Goal: Information Seeking & Learning: Learn about a topic

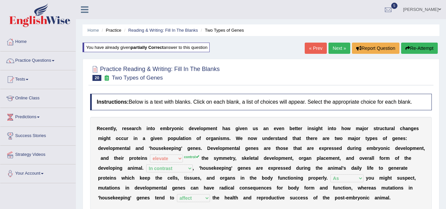
select select "elevate"
select select "In contrast"
select select "As"
select select "affect"
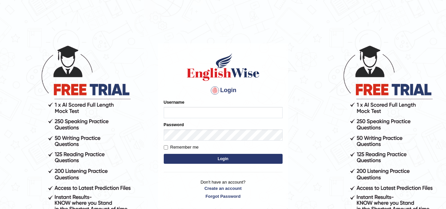
type input "Sbrar5155"
click at [194, 157] on button "Login" at bounding box center [223, 159] width 119 height 10
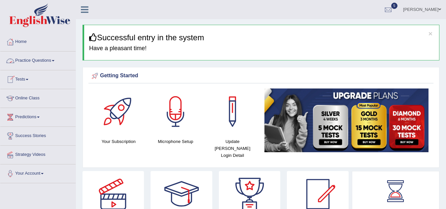
click at [46, 59] on link "Practice Questions" at bounding box center [37, 59] width 75 height 17
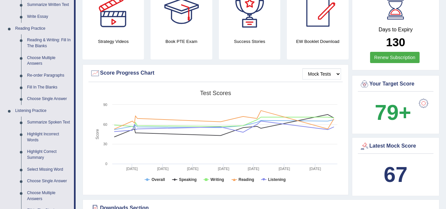
scroll to position [365, 0]
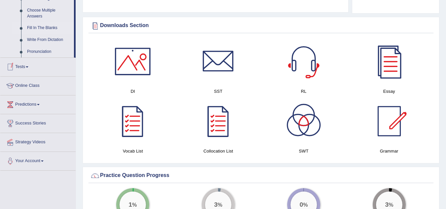
click at [44, 27] on link "Fill In The Blanks" at bounding box center [49, 28] width 50 height 12
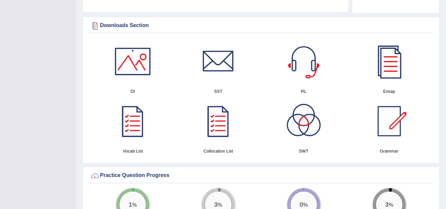
scroll to position [90, 0]
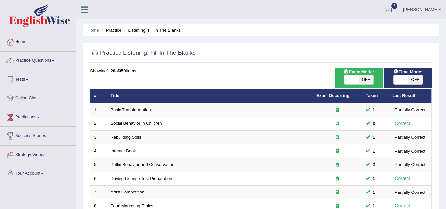
click at [365, 77] on span "OFF" at bounding box center [366, 79] width 15 height 9
checkbox input "true"
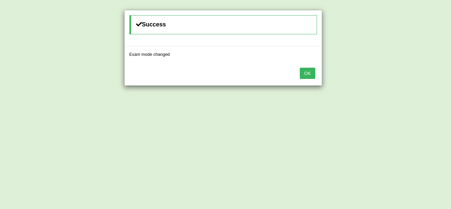
click at [446, 122] on div "Success Exam mode changed OK" at bounding box center [225, 104] width 451 height 209
click at [304, 69] on button "OK" at bounding box center [307, 73] width 15 height 11
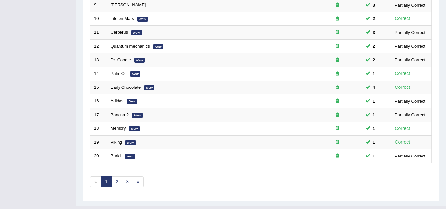
scroll to position [228, 0]
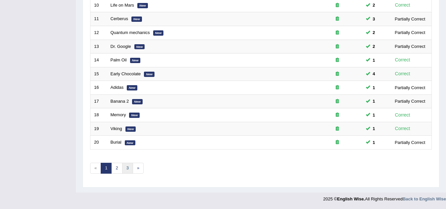
click at [128, 168] on link "3" at bounding box center [127, 168] width 11 height 11
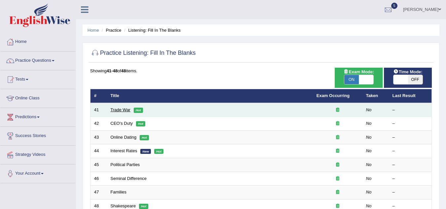
click at [116, 110] on link "Trade War" at bounding box center [121, 109] width 20 height 5
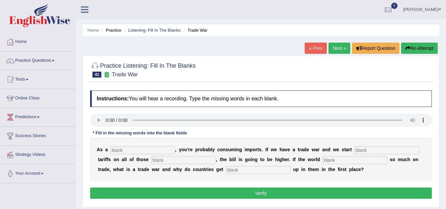
click at [286, 72] on div at bounding box center [261, 69] width 342 height 20
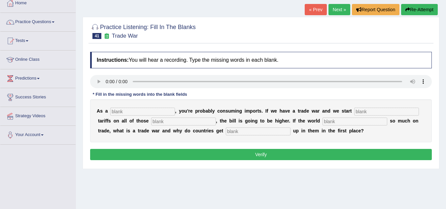
scroll to position [40, 0]
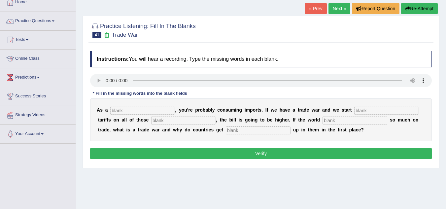
click at [125, 110] on input "text" at bounding box center [142, 111] width 65 height 8
type input "consumer"
click at [385, 114] on input "text" at bounding box center [386, 111] width 65 height 8
type input "slapping"
click at [194, 122] on input "text" at bounding box center [183, 121] width 65 height 8
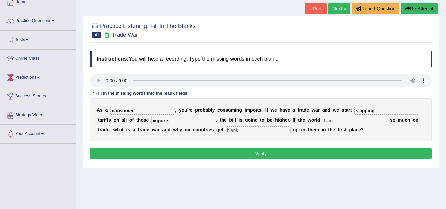
type input "imports"
click at [343, 121] on input "text" at bounding box center [354, 121] width 65 height 8
type input "rely"
click at [259, 132] on input "text" at bounding box center [258, 130] width 65 height 8
type input "card"
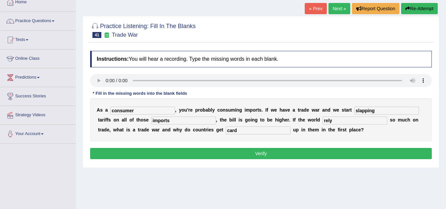
click at [270, 151] on button "Verify" at bounding box center [261, 153] width 342 height 11
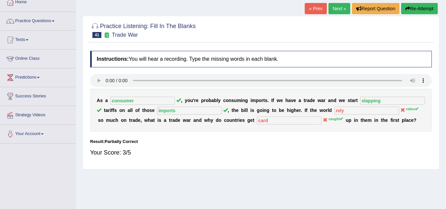
click at [328, 5] on link "Next »" at bounding box center [339, 8] width 22 height 11
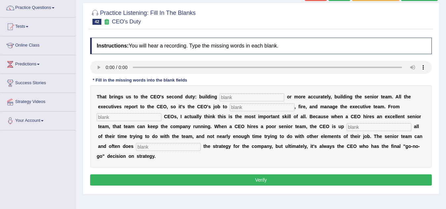
scroll to position [66, 0]
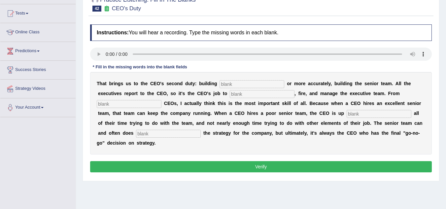
click at [237, 86] on input "text" at bounding box center [251, 84] width 65 height 8
type input "everyone"
click at [238, 97] on input "text" at bounding box center [262, 94] width 65 height 8
type input "hire"
click at [141, 101] on input "text" at bounding box center [129, 104] width 65 height 8
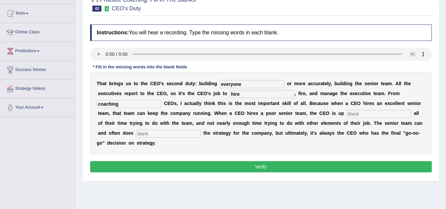
type input "coaching"
click at [367, 117] on input "text" at bounding box center [379, 114] width 65 height 8
type input "spending"
click at [177, 135] on input "text" at bounding box center [168, 134] width 65 height 8
type input "develop"
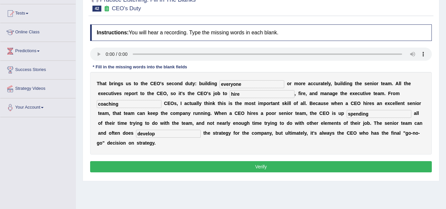
click at [252, 163] on button "Verify" at bounding box center [261, 166] width 342 height 11
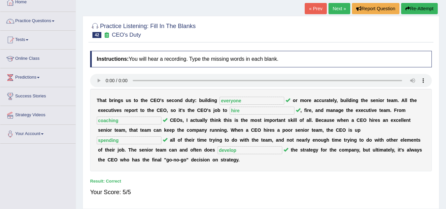
scroll to position [35, 0]
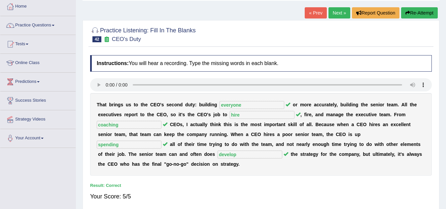
click at [333, 14] on link "Next »" at bounding box center [339, 12] width 22 height 11
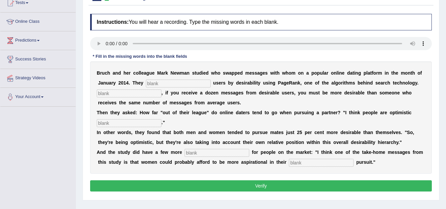
scroll to position [79, 0]
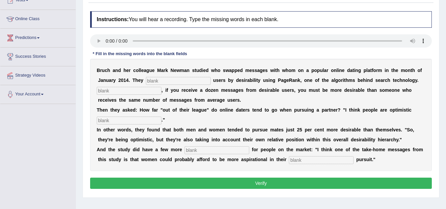
click at [162, 78] on input "text" at bounding box center [178, 81] width 65 height 8
type input "catagorised"
click at [142, 91] on input "text" at bounding box center [129, 91] width 65 height 8
type input "essentially"
click at [132, 119] on input "text" at bounding box center [129, 121] width 65 height 8
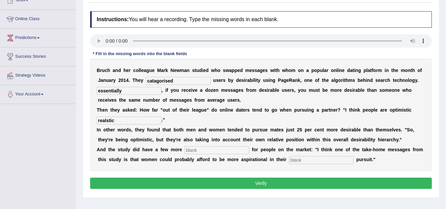
type input "realstic"
click at [212, 148] on input "text" at bounding box center [217, 150] width 65 height 8
type input "lessons"
click at [313, 160] on input "text" at bounding box center [321, 160] width 65 height 8
type input "make"
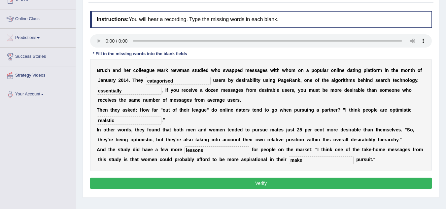
click at [308, 183] on button "Verify" at bounding box center [261, 183] width 342 height 11
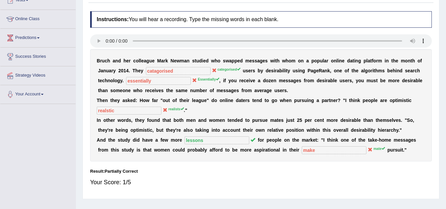
click at [180, 88] on b "a" at bounding box center [179, 90] width 3 height 5
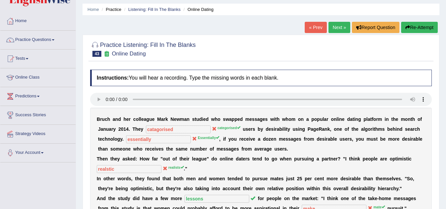
scroll to position [0, 0]
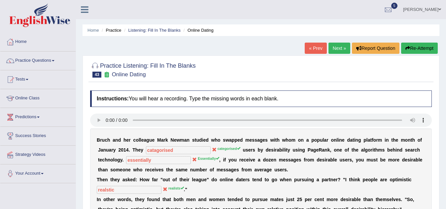
click at [430, 49] on button "Re-Attempt" at bounding box center [419, 48] width 37 height 11
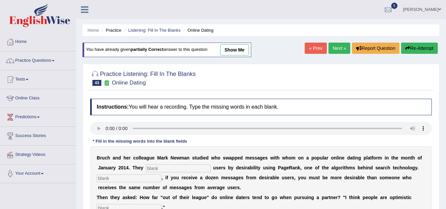
click at [168, 170] on input "text" at bounding box center [178, 168] width 65 height 8
type input "categorised"
click at [150, 178] on input "text" at bounding box center [129, 178] width 65 height 8
type input "Essentially"
click at [276, 185] on div "B r u c h a n d h e r c o l l e a g u e M a r k N e w m a n s t u d i e d w h o…" at bounding box center [261, 202] width 342 height 112
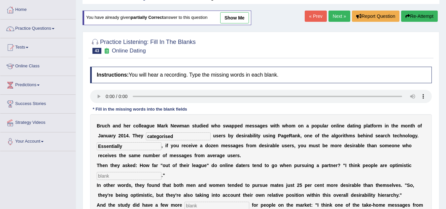
scroll to position [106, 0]
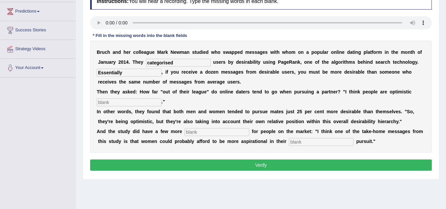
click at [120, 101] on input "text" at bounding box center [129, 102] width 65 height 8
type input "realists"
click at [198, 129] on input "text" at bounding box center [217, 132] width 65 height 8
type input "lessons"
click at [296, 142] on input "text" at bounding box center [321, 142] width 65 height 8
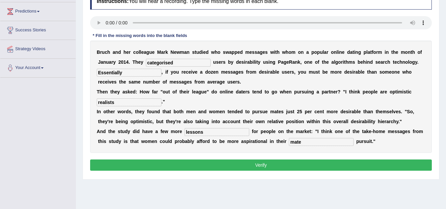
type input "mate"
click at [285, 168] on button "Verify" at bounding box center [261, 164] width 342 height 11
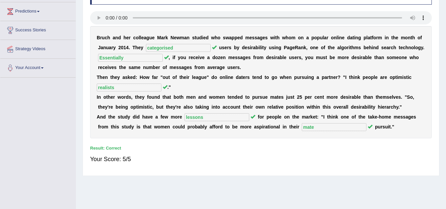
scroll to position [0, 0]
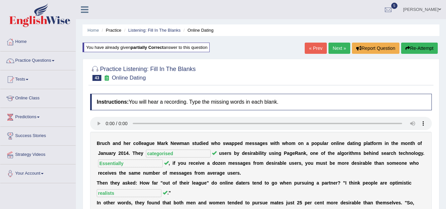
click at [335, 51] on link "Next »" at bounding box center [339, 48] width 22 height 11
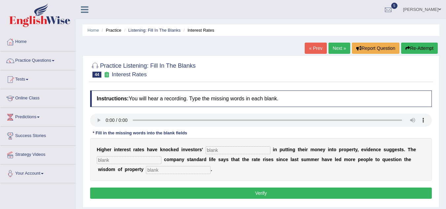
click at [211, 151] on input "text" at bounding box center [238, 150] width 65 height 8
type input "confidence"
click at [135, 162] on input "text" at bounding box center [129, 160] width 65 height 8
type input "insurance"
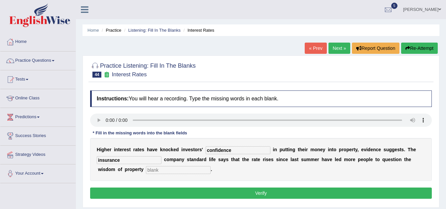
click at [161, 170] on input "text" at bounding box center [178, 170] width 65 height 8
type input "investment"
click at [228, 196] on button "Verify" at bounding box center [261, 192] width 342 height 11
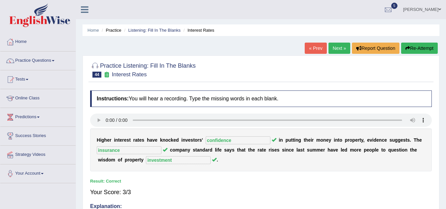
click at [336, 47] on link "Next »" at bounding box center [339, 48] width 22 height 11
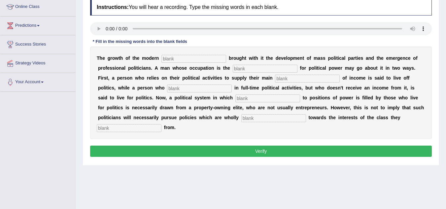
scroll to position [92, 0]
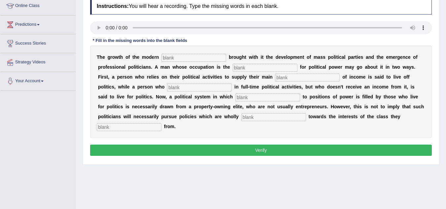
click at [175, 55] on input "text" at bounding box center [193, 58] width 65 height 8
type input "state"
click at [250, 65] on input "text" at bounding box center [265, 68] width 65 height 8
type input "struggle"
click at [290, 80] on input "text" at bounding box center [307, 78] width 65 height 8
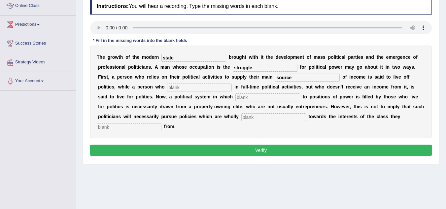
type input "source"
click at [194, 87] on input "text" at bounding box center [199, 88] width 65 height 8
type input "engage"
click at [248, 98] on input "text" at bounding box center [267, 97] width 65 height 8
type input "recurit"
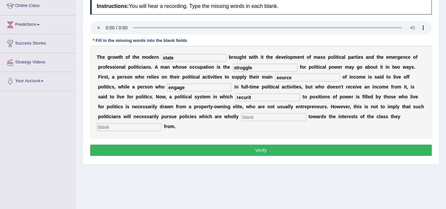
click at [261, 115] on input "text" at bounding box center [273, 117] width 65 height 8
type input "biased"
click at [147, 125] on input "text" at bounding box center [129, 127] width 65 height 8
type input "orginate"
click at [263, 95] on input "recurit" at bounding box center [267, 97] width 65 height 8
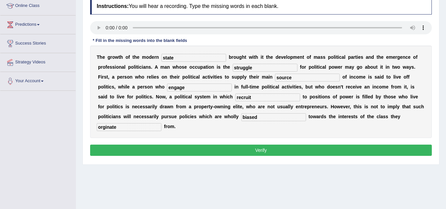
type input "recruit"
click at [296, 147] on button "Verify" at bounding box center [261, 150] width 342 height 11
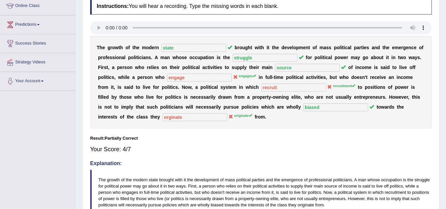
scroll to position [0, 0]
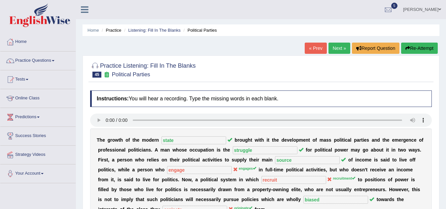
click at [416, 46] on button "Re-Attempt" at bounding box center [419, 48] width 37 height 11
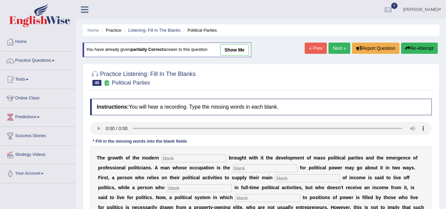
click at [179, 153] on div "T h e g r o w t h o f t h e m o d e r n b r o u g h t w i t h i t t h e d e v e…" at bounding box center [261, 192] width 342 height 92
click at [177, 157] on input "text" at bounding box center [193, 158] width 65 height 8
type input "state"
click at [248, 168] on input "text" at bounding box center [265, 168] width 65 height 8
type input "struggle"
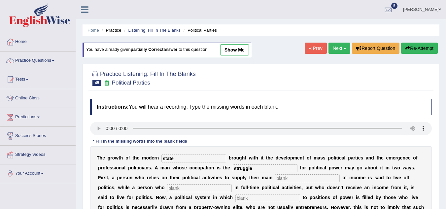
click at [284, 181] on input "text" at bounding box center [307, 178] width 65 height 8
type input "source"
click at [200, 190] on input "text" at bounding box center [199, 188] width 65 height 8
type input "engages"
click at [247, 198] on input "text" at bounding box center [267, 198] width 65 height 8
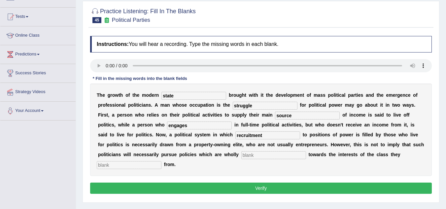
scroll to position [66, 0]
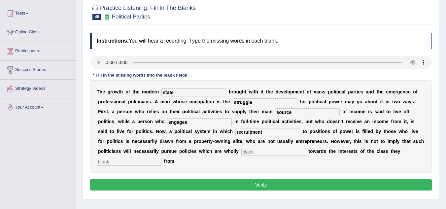
type input "recruitment"
click at [270, 154] on input "text" at bounding box center [273, 152] width 65 height 8
type input "biased"
click at [134, 164] on input "text" at bounding box center [129, 162] width 65 height 8
type input "originate"
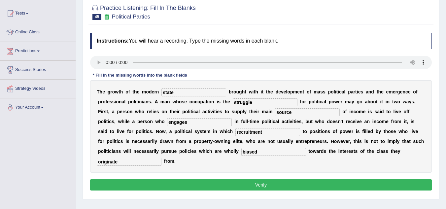
click at [202, 178] on div "Instructions: You will hear a recording. Type the missing words in each blank. …" at bounding box center [260, 112] width 345 height 166
click at [200, 184] on button "Verify" at bounding box center [261, 184] width 342 height 11
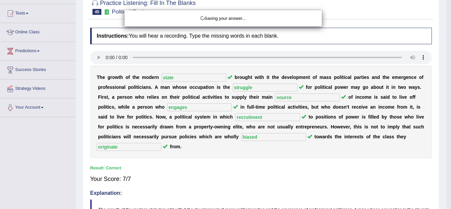
click at [200, 184] on div "Saving your answer..." at bounding box center [225, 104] width 451 height 209
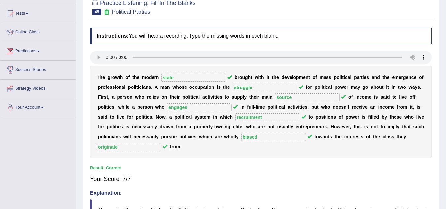
scroll to position [0, 0]
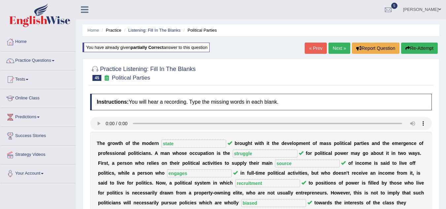
click at [337, 47] on link "Next »" at bounding box center [339, 48] width 22 height 11
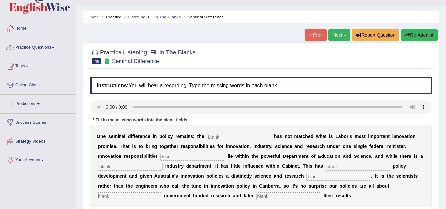
scroll to position [53, 0]
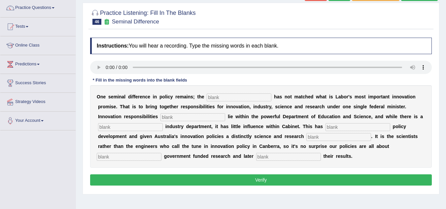
click at [227, 96] on input "text" at bounding box center [239, 97] width 65 height 8
type input "corelation"
click at [179, 117] on input "text" at bounding box center [192, 117] width 65 height 8
type input "currently"
click at [148, 129] on input "text" at bounding box center [130, 127] width 65 height 8
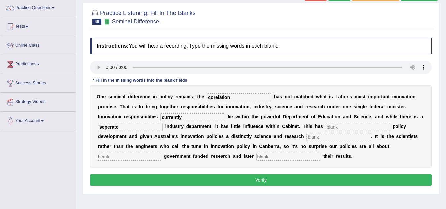
type input "seperate"
click at [344, 127] on input "text" at bounding box center [357, 127] width 65 height 8
type input "hamper"
click at [328, 138] on input "text" at bounding box center [338, 137] width 65 height 8
type input "based"
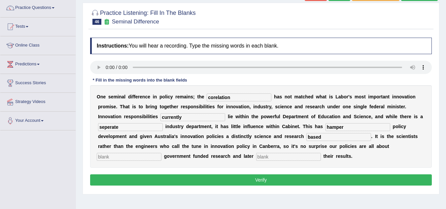
click at [151, 154] on input "text" at bounding box center [129, 157] width 65 height 8
type input "boosting"
click at [269, 158] on input "text" at bounding box center [288, 157] width 65 height 8
type input "commercialising"
click at [264, 185] on button "Verify" at bounding box center [261, 179] width 342 height 11
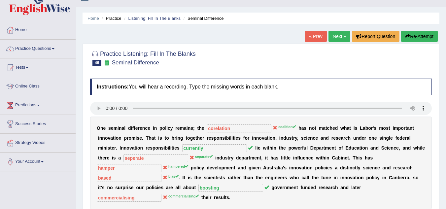
scroll to position [0, 0]
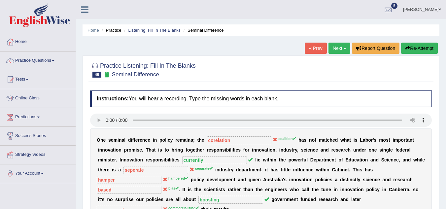
click at [336, 48] on link "Next »" at bounding box center [339, 48] width 22 height 11
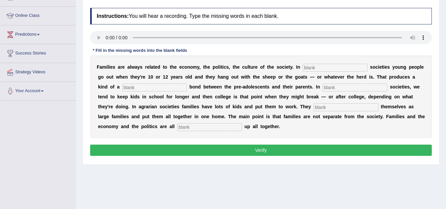
scroll to position [92, 0]
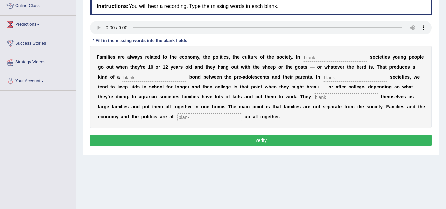
click at [317, 58] on input "text" at bounding box center [335, 58] width 65 height 8
type input "herding"
click at [166, 78] on input "text" at bounding box center [154, 78] width 65 height 8
type input "loose"
drag, startPoint x: 341, startPoint y: 73, endPoint x: 336, endPoint y: 76, distance: 6.1
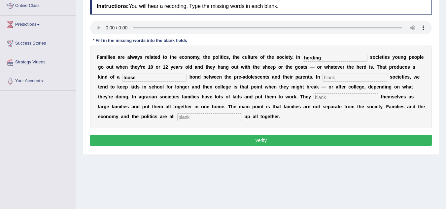
click at [336, 76] on div "F a m i l i e s a r e a l w a y s r e l a t e d t o t h e e c o n o m y , t h e…" at bounding box center [261, 87] width 342 height 83
click at [336, 76] on input "text" at bounding box center [354, 78] width 65 height 8
type input "industrial"
click at [359, 93] on input "text" at bounding box center [346, 97] width 65 height 8
type input "structure"
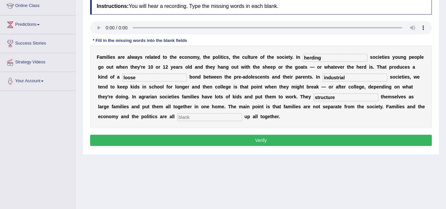
click at [216, 119] on input "text" at bounding box center [209, 117] width 65 height 8
type input "ripped"
click at [233, 144] on button "Verify" at bounding box center [261, 140] width 342 height 11
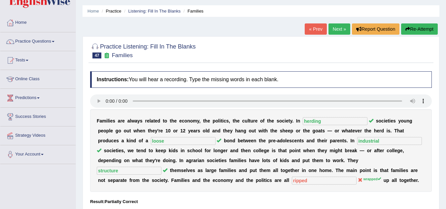
scroll to position [0, 0]
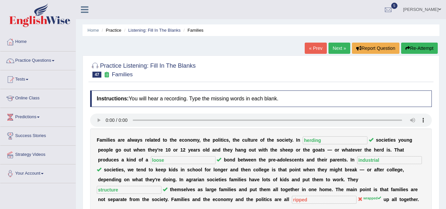
click at [334, 51] on link "Next »" at bounding box center [339, 48] width 22 height 11
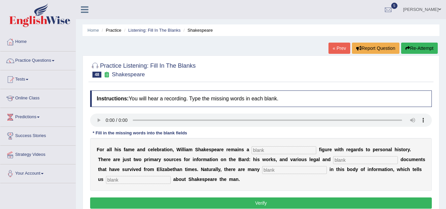
click at [291, 150] on input "text" at bounding box center [284, 150] width 65 height 8
type input "mysterious"
click at [351, 162] on input "text" at bounding box center [365, 160] width 65 height 8
type input "[DEMOGRAPHIC_DATA]"
click at [327, 170] on input "text" at bounding box center [294, 170] width 65 height 8
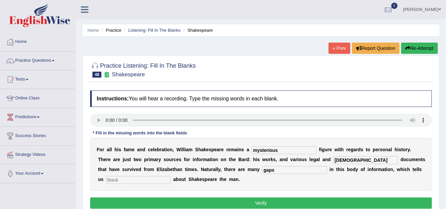
type input "gaps"
click at [171, 178] on input "text" at bounding box center [138, 180] width 65 height 8
type input "little"
click at [240, 198] on button "Verify" at bounding box center [261, 202] width 342 height 11
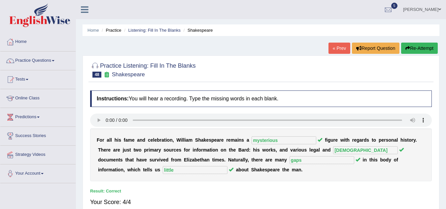
click at [332, 85] on div "Practice Listening: Fill In The Blanks 48 Shakespeare Instructions: You will he…" at bounding box center [261, 136] width 357 height 163
click at [57, 64] on link "Practice Questions" at bounding box center [37, 59] width 75 height 17
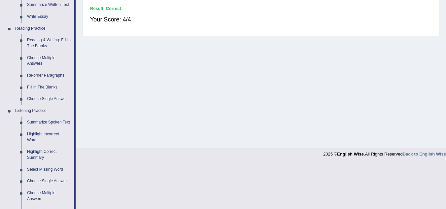
scroll to position [327, 0]
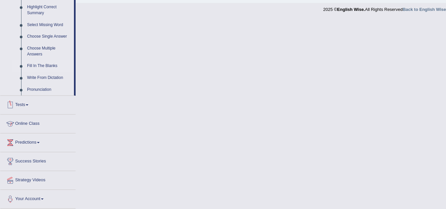
click at [52, 65] on link "Fill In The Blanks" at bounding box center [49, 66] width 50 height 12
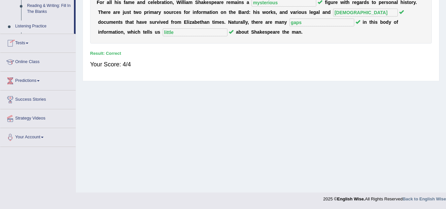
scroll to position [76, 0]
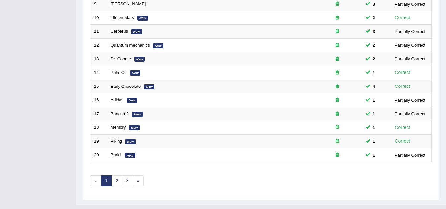
scroll to position [228, 0]
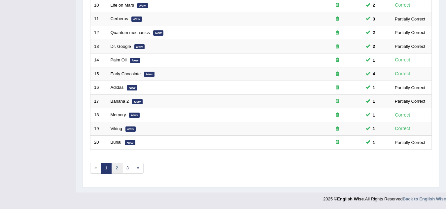
click at [118, 170] on link "2" at bounding box center [116, 168] width 11 height 11
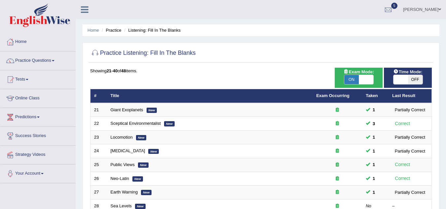
scroll to position [183, 0]
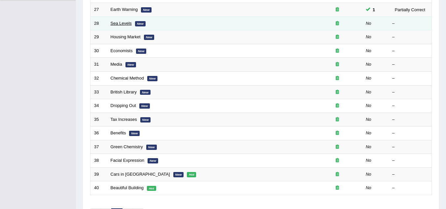
click at [117, 23] on link "Sea Levels" at bounding box center [121, 23] width 21 height 5
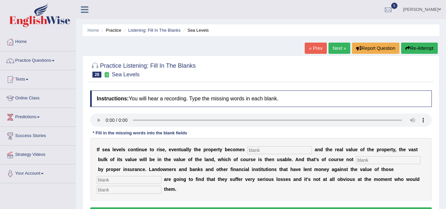
click at [279, 146] on input "text" at bounding box center [279, 150] width 65 height 8
type input "indeded"
click at [381, 164] on input "text" at bounding box center [388, 160] width 65 height 8
type input "insured"
click at [153, 179] on input "text" at bounding box center [129, 180] width 65 height 8
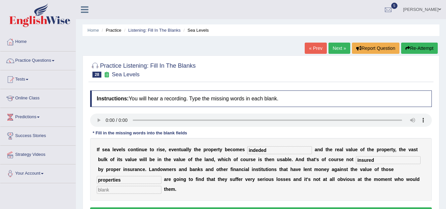
type input "properties"
click at [150, 192] on input "text" at bounding box center [129, 190] width 65 height 8
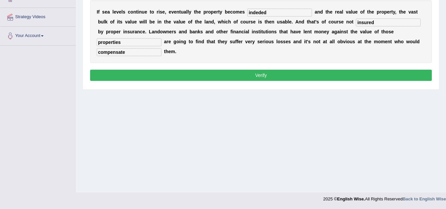
type input "compensate"
click at [281, 78] on button "Verify" at bounding box center [261, 75] width 342 height 11
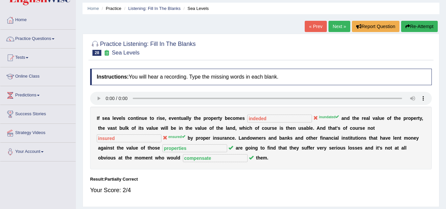
scroll to position [0, 0]
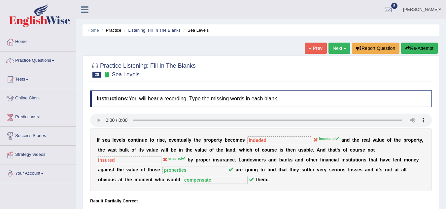
click at [422, 47] on button "Re-Attempt" at bounding box center [419, 48] width 37 height 11
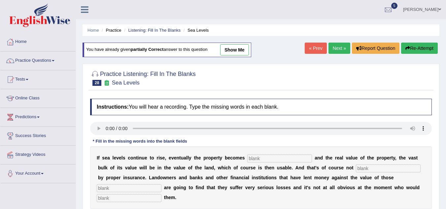
click at [261, 155] on input "text" at bounding box center [279, 158] width 65 height 8
type input "inundated"
click at [372, 170] on input "text" at bounding box center [388, 168] width 65 height 8
type input "ensured"
click at [152, 191] on input "text" at bounding box center [129, 188] width 65 height 8
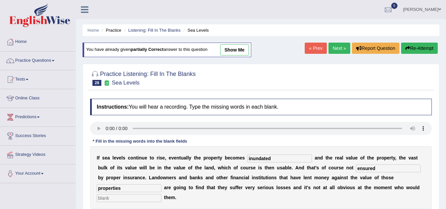
type input "properties"
click at [144, 201] on input "text" at bounding box center [129, 198] width 65 height 8
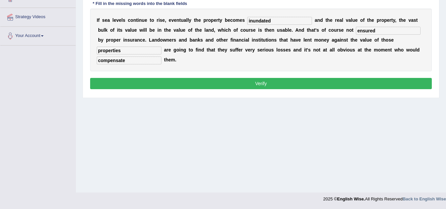
type input "compensate"
click at [334, 87] on button "Verify" at bounding box center [261, 83] width 342 height 11
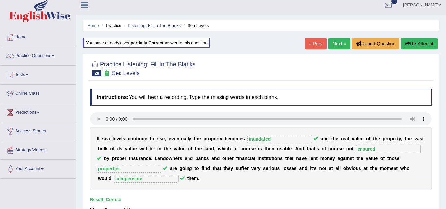
scroll to position [0, 0]
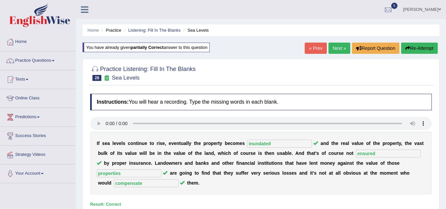
click at [328, 46] on link "Next »" at bounding box center [339, 48] width 22 height 11
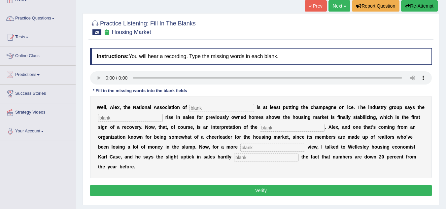
scroll to position [53, 0]
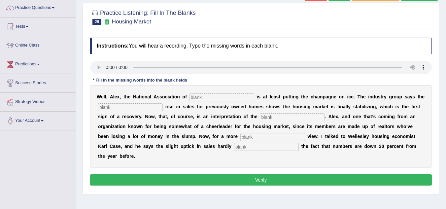
click at [209, 95] on input "text" at bounding box center [221, 97] width 65 height 8
type input "realtor"
click at [145, 108] on input "text" at bounding box center [130, 107] width 65 height 8
type input "slight"
click at [272, 114] on input "text" at bounding box center [292, 117] width 65 height 8
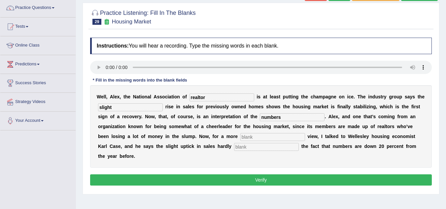
type input "numbers"
click at [265, 137] on input "text" at bounding box center [272, 137] width 65 height 8
type input "sober"
click at [264, 149] on input "text" at bounding box center [266, 147] width 65 height 8
type input "offset"
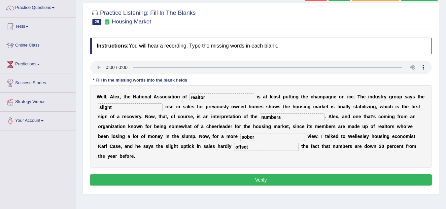
click at [274, 182] on button "Verify" at bounding box center [261, 179] width 342 height 11
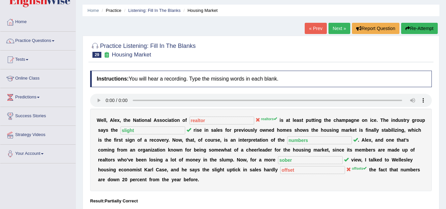
scroll to position [0, 0]
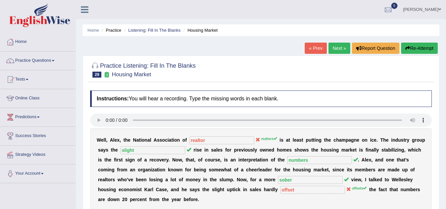
click at [338, 48] on link "Next »" at bounding box center [339, 48] width 22 height 11
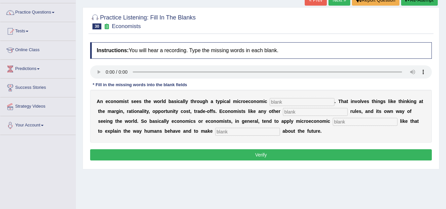
scroll to position [49, 0]
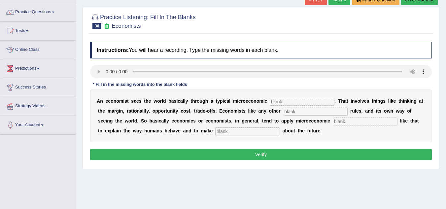
click at [297, 103] on input "text" at bounding box center [302, 102] width 65 height 8
type input "toolkit"
click at [296, 115] on input "text" at bounding box center [315, 112] width 65 height 8
type input "discipline"
click at [341, 124] on input "text" at bounding box center [365, 122] width 65 height 8
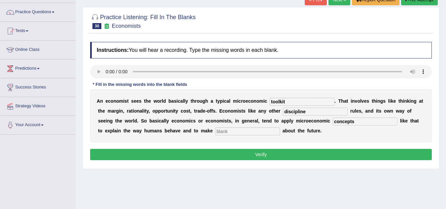
type input "concepts"
click at [252, 131] on input "text" at bounding box center [247, 131] width 65 height 8
type input "predictions"
click at [253, 153] on button "Verify" at bounding box center [261, 154] width 342 height 11
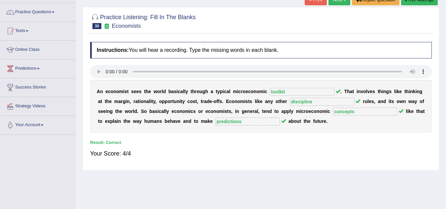
scroll to position [0, 0]
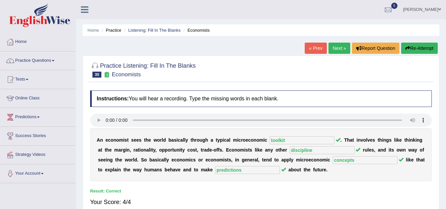
click at [338, 46] on link "Next »" at bounding box center [339, 48] width 22 height 11
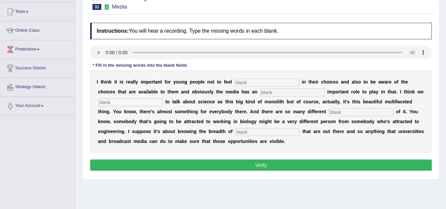
scroll to position [70, 0]
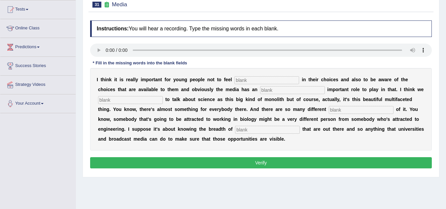
click at [242, 80] on input "text" at bounding box center [266, 80] width 65 height 8
type input "restricted"
click at [273, 88] on input "text" at bounding box center [292, 90] width 65 height 8
type input "e"
click at [272, 92] on input "e" at bounding box center [292, 90] width 65 height 8
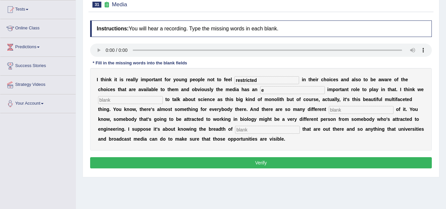
click at [275, 93] on input "e" at bounding box center [292, 90] width 65 height 8
click at [277, 90] on input "increditibily" at bounding box center [292, 90] width 65 height 8
type input "incredibily"
click at [149, 100] on input "text" at bounding box center [130, 100] width 65 height 8
type input "think"
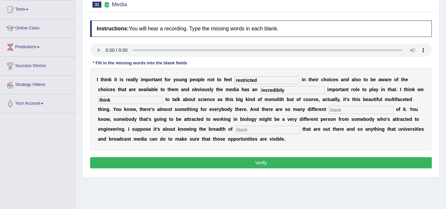
click at [352, 111] on input "text" at bounding box center [361, 110] width 65 height 8
type input "aspects"
click at [270, 133] on input "text" at bounding box center [267, 130] width 65 height 8
type input "opportunities"
click at [272, 160] on button "Verify" at bounding box center [261, 162] width 342 height 11
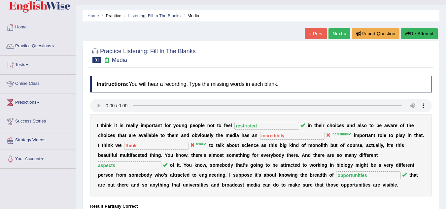
scroll to position [0, 0]
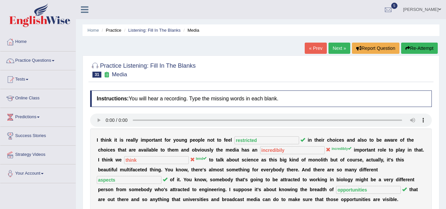
click at [338, 44] on link "Next »" at bounding box center [339, 48] width 22 height 11
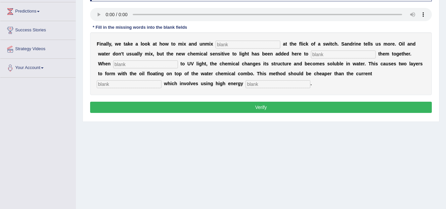
click at [262, 43] on input "text" at bounding box center [248, 45] width 65 height 8
type input "liquids"
click at [319, 54] on input "text" at bounding box center [343, 54] width 65 height 8
type input "blind"
click at [128, 63] on input "text" at bounding box center [145, 64] width 65 height 8
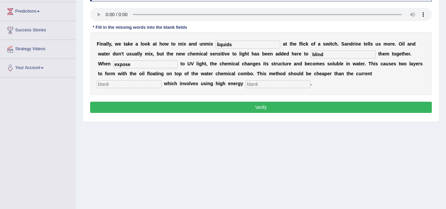
type input "expose"
click at [139, 87] on input "text" at bounding box center [129, 84] width 65 height 8
type input "alternatives"
click at [256, 86] on input "text" at bounding box center [278, 84] width 65 height 8
type input "centerfuges"
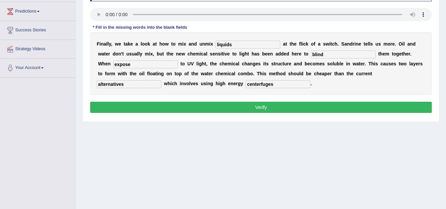
click at [319, 111] on button "Verify" at bounding box center [261, 107] width 342 height 11
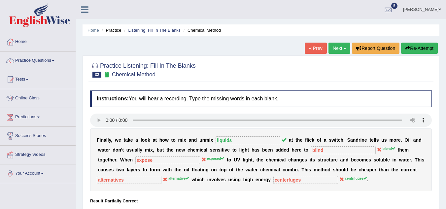
click at [416, 52] on button "Re-Attempt" at bounding box center [419, 48] width 37 height 11
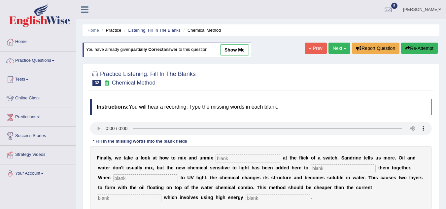
click at [228, 159] on input "text" at bounding box center [248, 158] width 65 height 8
type input "liquids"
click at [326, 170] on input "text" at bounding box center [343, 168] width 65 height 8
type input "blend"
click at [140, 179] on input "text" at bounding box center [145, 178] width 65 height 8
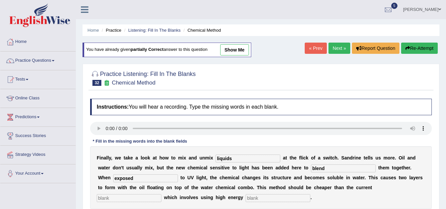
type input "exposed"
click at [137, 200] on input "text" at bounding box center [129, 198] width 65 height 8
type input "alternative"
click at [280, 198] on input "text" at bounding box center [278, 198] width 65 height 8
type input "centrifuges"
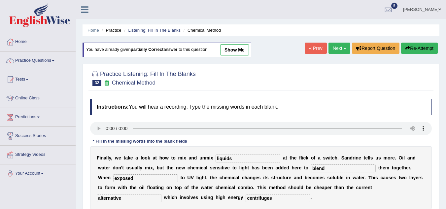
drag, startPoint x: 431, startPoint y: 175, endPoint x: 451, endPoint y: 174, distance: 19.2
click at [446, 174] on html "Toggle navigation Home Practice Questions Speaking Practice Read Aloud Repeat S…" at bounding box center [223, 104] width 446 height 209
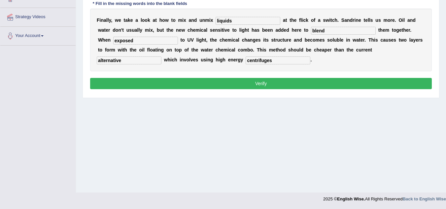
click at [287, 84] on button "Verify" at bounding box center [261, 83] width 342 height 11
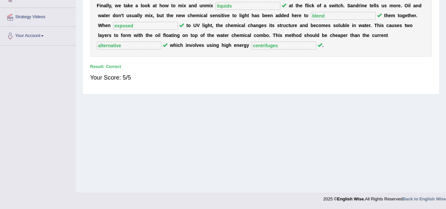
scroll to position [0, 0]
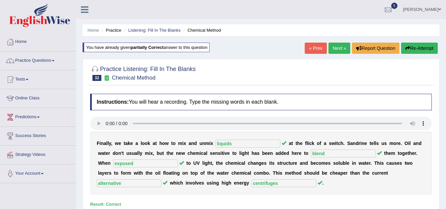
click at [334, 49] on link "Next »" at bounding box center [339, 48] width 22 height 11
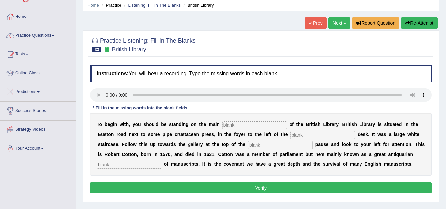
scroll to position [26, 0]
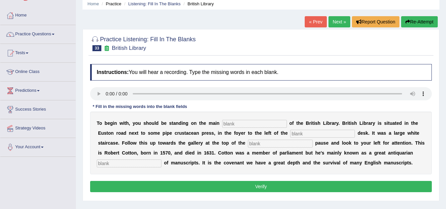
click at [242, 123] on input "text" at bounding box center [254, 124] width 65 height 8
type input "floor"
click at [310, 131] on input "text" at bounding box center [322, 134] width 65 height 8
type input "information"
click at [287, 146] on input "text" at bounding box center [280, 144] width 65 height 8
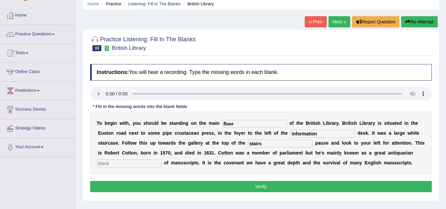
type input "stairs"
click at [146, 163] on input "text" at bounding box center [129, 163] width 65 height 8
type input "collector"
click at [207, 191] on button "Verify" at bounding box center [261, 186] width 342 height 11
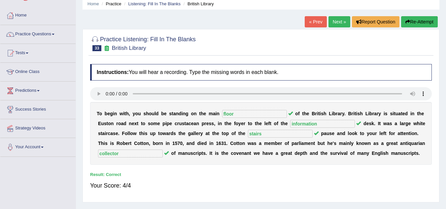
scroll to position [0, 0]
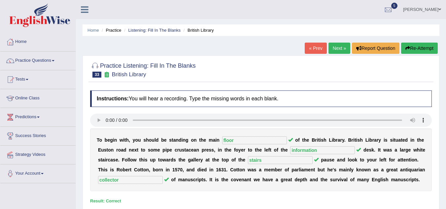
click at [336, 45] on link "Next »" at bounding box center [339, 48] width 22 height 11
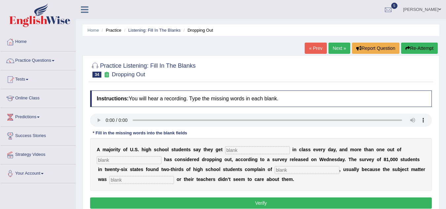
click at [169, 179] on input "text" at bounding box center [141, 180] width 65 height 8
type input "relevant"
click at [308, 171] on input "text" at bounding box center [307, 170] width 65 height 8
type input "bor"
click at [270, 149] on input "text" at bounding box center [257, 150] width 65 height 8
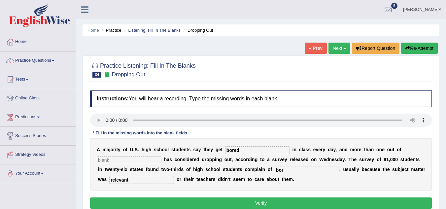
type input "bored"
click at [114, 163] on input "text" at bounding box center [129, 160] width 65 height 8
type input "five"
click at [186, 201] on button "Verify" at bounding box center [261, 202] width 342 height 11
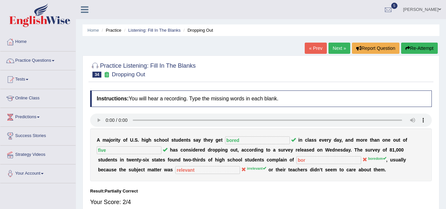
click at [419, 49] on button "Re-Attempt" at bounding box center [419, 48] width 37 height 11
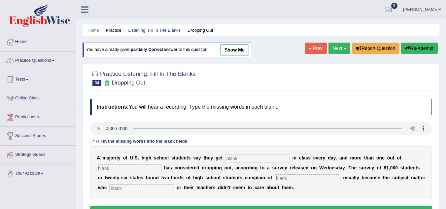
click at [245, 157] on input "text" at bounding box center [257, 158] width 65 height 8
type input "bored"
click at [134, 169] on input "text" at bounding box center [129, 168] width 65 height 8
type input "five"
click at [282, 180] on input "text" at bounding box center [307, 178] width 65 height 8
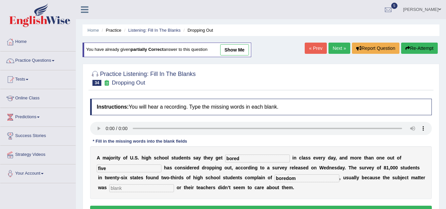
type input "boredom"
click at [164, 192] on input "text" at bounding box center [141, 188] width 65 height 8
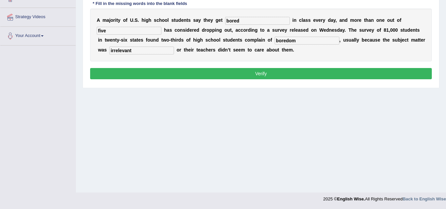
type input "irrelevant"
click at [299, 68] on button "Verify" at bounding box center [261, 73] width 342 height 11
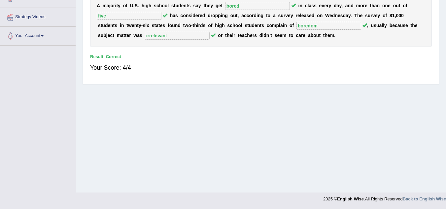
scroll to position [0, 0]
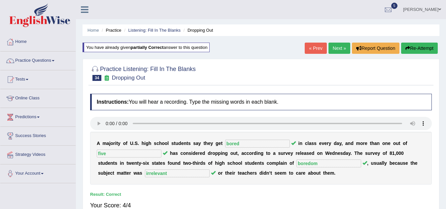
click at [331, 50] on link "Next »" at bounding box center [339, 48] width 22 height 11
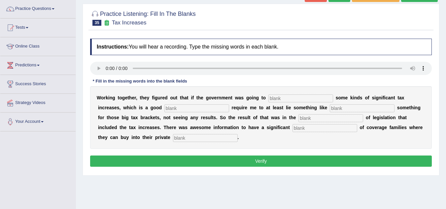
scroll to position [53, 0]
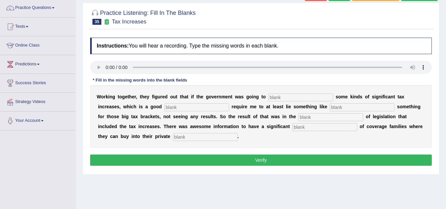
click at [281, 101] on input "text" at bounding box center [300, 97] width 65 height 8
type input "purpose"
click at [211, 105] on input "text" at bounding box center [196, 107] width 65 height 8
type input "strag"
click at [358, 110] on input "text" at bounding box center [362, 107] width 65 height 8
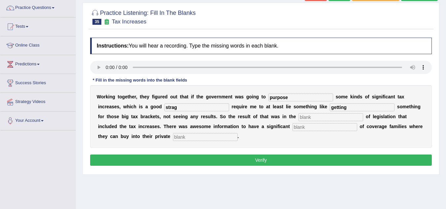
type input "getting"
click at [325, 121] on input "text" at bounding box center [330, 117] width 65 height 8
type input "package"
click at [317, 130] on input "text" at bounding box center [324, 127] width 65 height 8
type input "expenditure"
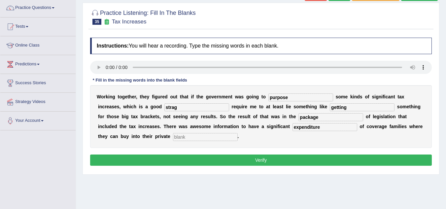
click at [206, 140] on input "text" at bounding box center [205, 137] width 65 height 8
type input "insurance"
click at [197, 108] on input "strag" at bounding box center [196, 107] width 65 height 8
type input "strategy"
click at [247, 158] on button "Verify" at bounding box center [261, 159] width 342 height 11
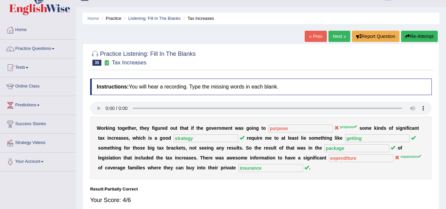
scroll to position [0, 0]
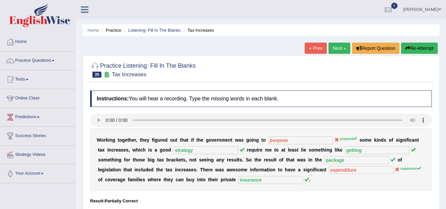
click at [337, 48] on link "Next »" at bounding box center [339, 48] width 22 height 11
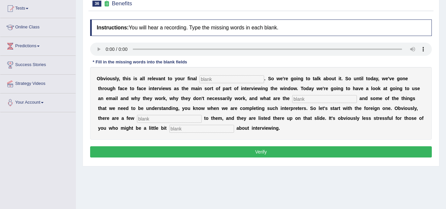
scroll to position [79, 0]
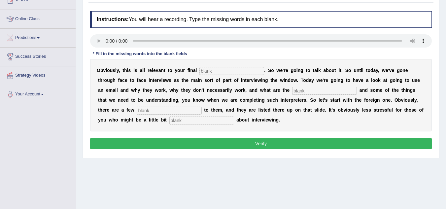
click at [214, 70] on input "text" at bounding box center [231, 71] width 65 height 8
type input "assigment"
click at [302, 89] on input "text" at bounding box center [324, 91] width 65 height 8
type input "challenges"
click at [183, 110] on input "text" at bounding box center [169, 111] width 65 height 8
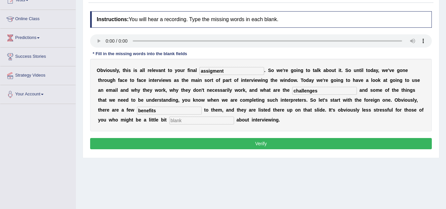
type input "benefits"
click at [191, 121] on input "text" at bounding box center [201, 121] width 65 height 8
type input "anxious"
click at [205, 143] on button "Verify" at bounding box center [261, 143] width 342 height 11
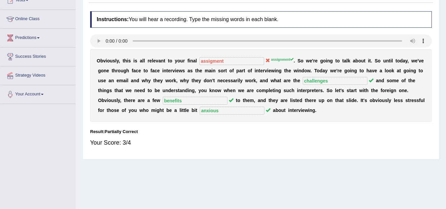
scroll to position [0, 0]
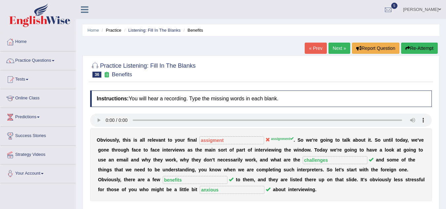
click at [412, 49] on button "Re-Attempt" at bounding box center [419, 48] width 37 height 11
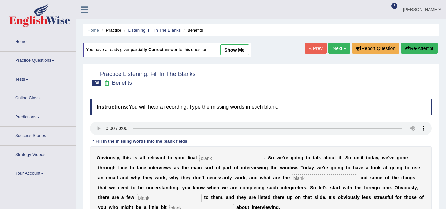
click at [238, 156] on input "text" at bounding box center [231, 158] width 65 height 8
type input "assignment"
click at [302, 176] on input "text" at bounding box center [324, 178] width 65 height 8
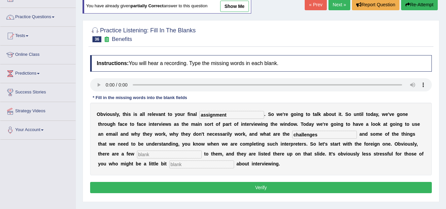
scroll to position [53, 0]
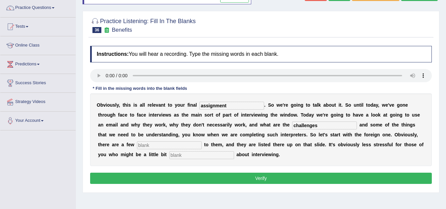
type input "challenges"
click at [164, 146] on input "text" at bounding box center [169, 145] width 65 height 8
type input "benefits"
click at [183, 158] on input "text" at bounding box center [201, 155] width 65 height 8
type input "anxious"
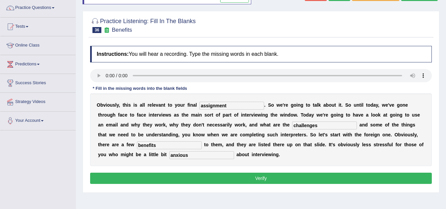
click at [209, 179] on button "Verify" at bounding box center [261, 178] width 342 height 11
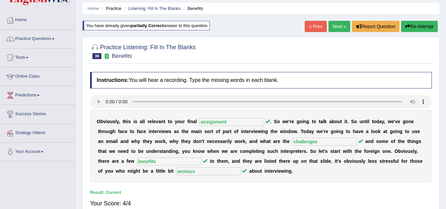
scroll to position [0, 0]
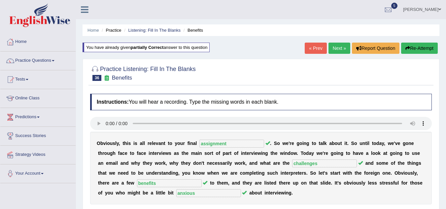
click at [342, 46] on link "Next »" at bounding box center [339, 48] width 22 height 11
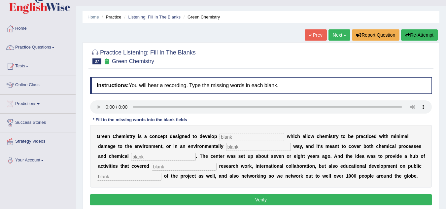
scroll to position [26, 0]
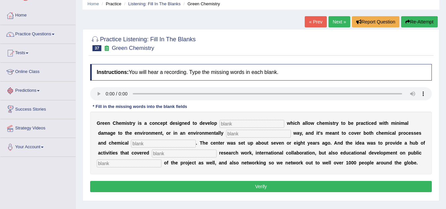
click at [226, 126] on input "text" at bounding box center [251, 124] width 65 height 8
type input "technologies"
click at [242, 135] on input "text" at bounding box center [258, 134] width 65 height 8
type input "compatibility"
click at [155, 148] on div "G r e e n C h e m i s t r y i s a c o n c e p t d e s i g n e d t o d e v e l o…" at bounding box center [261, 143] width 342 height 63
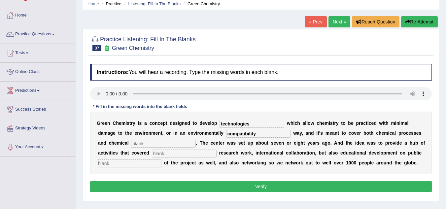
click at [152, 145] on input "text" at bounding box center [163, 144] width 65 height 8
type input "products"
click at [171, 155] on input "text" at bounding box center [184, 154] width 65 height 8
click at [171, 152] on input "fundmental" at bounding box center [184, 154] width 65 height 8
type input "fundamental"
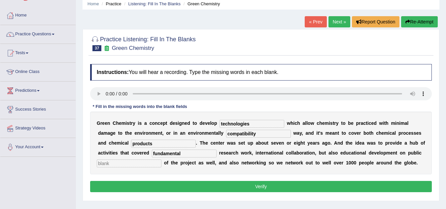
click at [137, 163] on input "text" at bounding box center [129, 163] width 65 height 8
type input "understanding"
click at [217, 192] on button "Verify" at bounding box center [261, 186] width 342 height 11
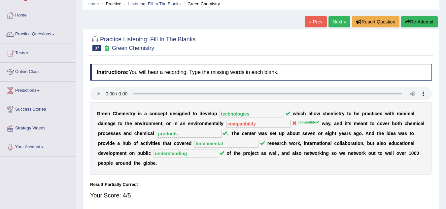
scroll to position [0, 0]
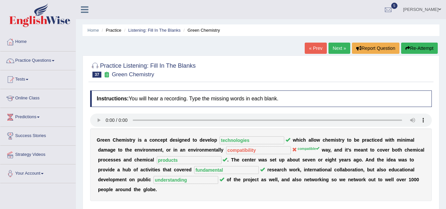
click at [341, 47] on link "Next »" at bounding box center [339, 48] width 22 height 11
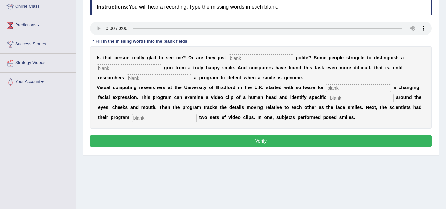
click at [238, 56] on input "text" at bounding box center [261, 58] width 65 height 8
type input "being"
click at [153, 66] on input "text" at bounding box center [129, 68] width 65 height 8
type input "frequent"
click at [164, 79] on input "text" at bounding box center [159, 78] width 65 height 8
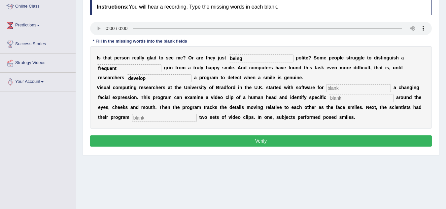
type input "develop"
click at [358, 92] on input "text" at bounding box center [358, 88] width 65 height 8
type input "stimulating"
click at [351, 99] on input "text" at bounding box center [361, 98] width 65 height 8
type input "details"
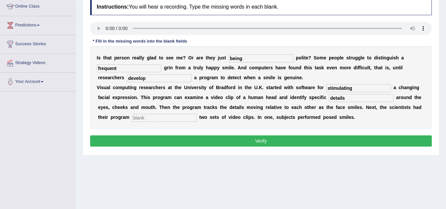
click at [185, 118] on input "text" at bounding box center [164, 118] width 65 height 8
type input "analysing"
click at [240, 146] on button "Verify" at bounding box center [261, 140] width 342 height 11
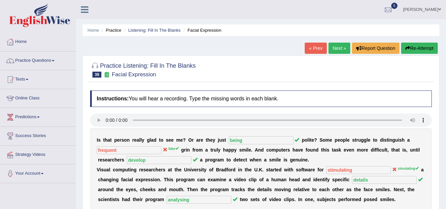
click at [340, 47] on link "Next »" at bounding box center [339, 48] width 22 height 11
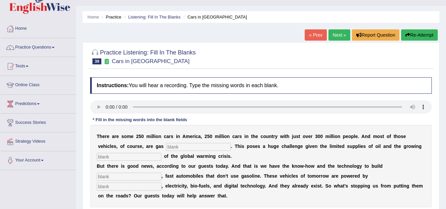
scroll to position [53, 0]
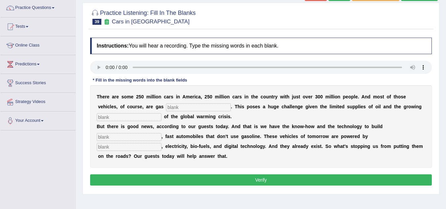
click at [174, 107] on input "text" at bounding box center [198, 107] width 65 height 8
type input "powered"
click at [141, 120] on input "text" at bounding box center [129, 117] width 65 height 8
type input "urgency"
click at [142, 134] on input "text" at bounding box center [129, 137] width 65 height 8
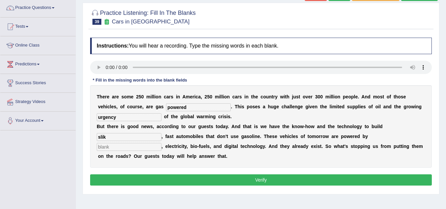
type input "slik"
click at [142, 149] on input "text" at bounding box center [129, 147] width 65 height 8
type input "hydrogen"
click at [147, 141] on div "T h e r e a r e s o m e 2 5 0 m i l l i o n c a r s i n A m e r i c a , 2 5 0 m…" at bounding box center [261, 126] width 342 height 83
click at [144, 139] on input "slik" at bounding box center [129, 137] width 65 height 8
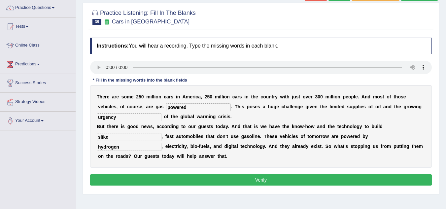
type input "slike"
click at [197, 174] on div "Instructions: You will hear a recording. Type the missing words in each blank. …" at bounding box center [260, 112] width 345 height 156
click at [197, 178] on button "Verify" at bounding box center [261, 179] width 342 height 11
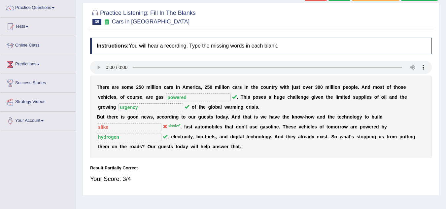
scroll to position [0, 0]
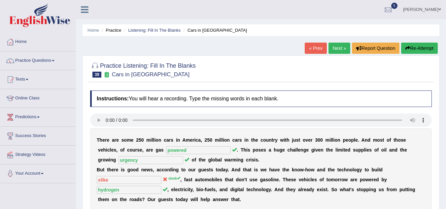
click at [331, 53] on link "Next »" at bounding box center [339, 48] width 22 height 11
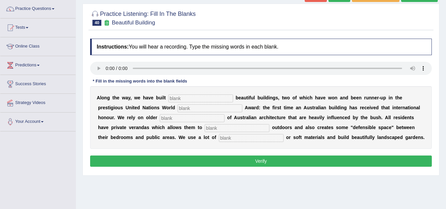
scroll to position [53, 0]
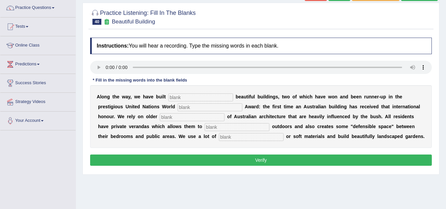
click at [184, 98] on input "text" at bounding box center [200, 97] width 65 height 8
type input "unshamdlyhabitat"
click at [185, 117] on input "text" at bounding box center [192, 117] width 65 height 8
type input "cocepts"
click at [215, 124] on input "text" at bounding box center [237, 127] width 65 height 8
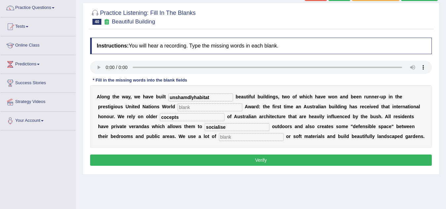
type input "socialise"
click at [232, 135] on input "text" at bounding box center [251, 137] width 65 height 8
type input "natural"
click at [223, 127] on input "socialise" at bounding box center [237, 127] width 65 height 8
type input "socialize"
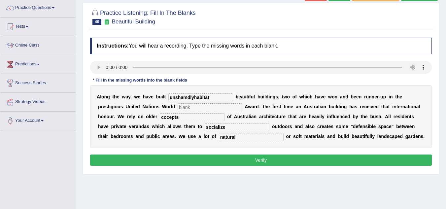
click at [167, 118] on input "cocepts" at bounding box center [192, 117] width 65 height 8
type input "concepts"
click at [195, 105] on input "text" at bounding box center [210, 107] width 65 height 8
type input "habitat"
click at [222, 94] on input "unshamdlyhabitat" at bounding box center [200, 97] width 65 height 8
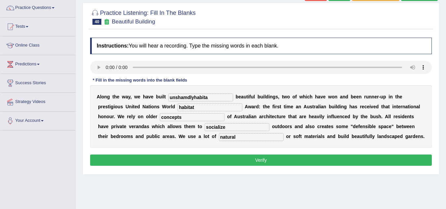
type input "unshamdlyhabita"
click at [204, 107] on input "habitat" at bounding box center [210, 107] width 65 height 8
type input "habitate"
click at [220, 96] on input "unshamdlyhabita" at bounding box center [200, 97] width 65 height 8
click at [190, 97] on input "unshamedily" at bounding box center [200, 97] width 65 height 8
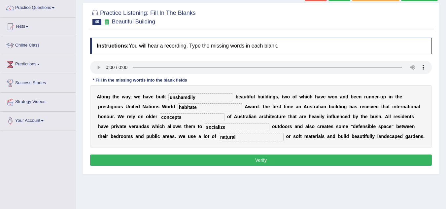
type input "unshamdily"
click at [251, 163] on button "Verify" at bounding box center [261, 159] width 342 height 11
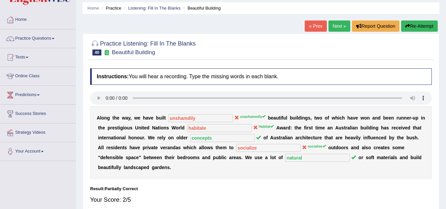
scroll to position [0, 0]
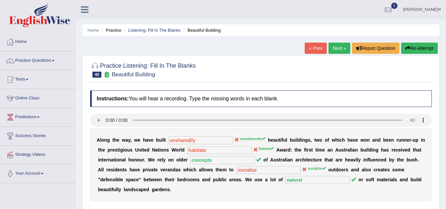
click at [421, 47] on button "Re-Attempt" at bounding box center [419, 48] width 37 height 11
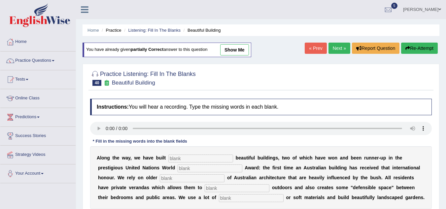
click at [180, 157] on input "text" at bounding box center [200, 158] width 65 height 8
type input "unshamedly"
click at [190, 170] on input "text" at bounding box center [210, 168] width 65 height 8
type input "habitat"
click at [196, 178] on input "text" at bounding box center [192, 178] width 65 height 8
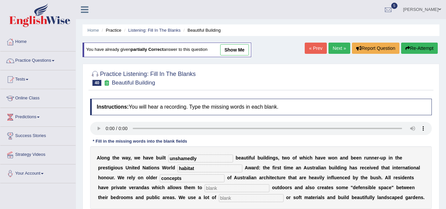
type input "concepts"
click at [220, 189] on input "text" at bounding box center [237, 188] width 65 height 8
type input "socialise"
click at [231, 197] on input "text" at bounding box center [251, 198] width 65 height 8
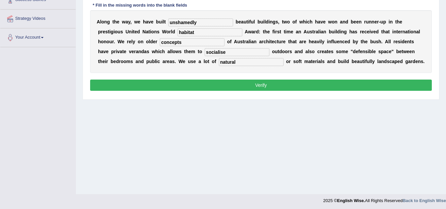
scroll to position [138, 0]
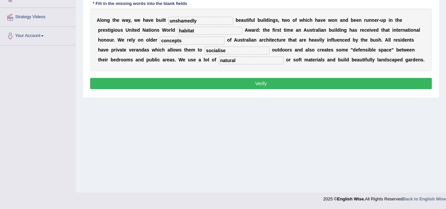
type input "natural"
click at [281, 89] on button "Verify" at bounding box center [261, 83] width 342 height 11
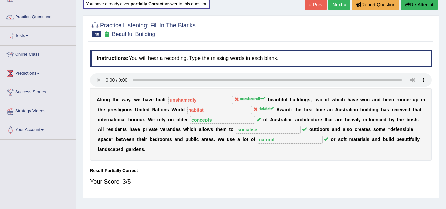
scroll to position [41, 0]
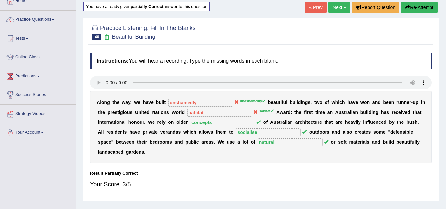
click at [333, 5] on link "Next »" at bounding box center [339, 7] width 22 height 11
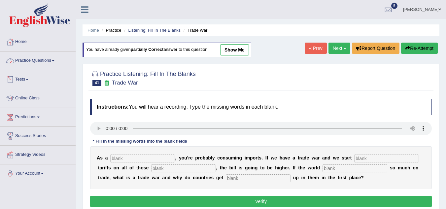
click at [35, 62] on link "Practice Questions" at bounding box center [37, 59] width 75 height 17
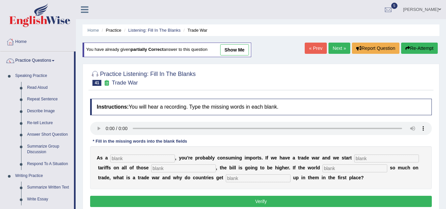
scroll to position [183, 0]
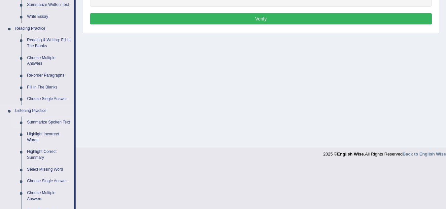
click at [38, 123] on link "Summarize Spoken Text" at bounding box center [49, 123] width 50 height 12
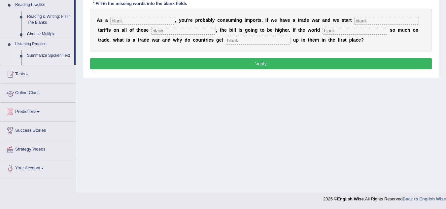
scroll to position [119, 0]
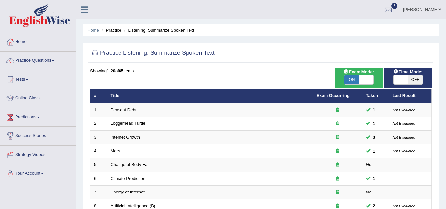
scroll to position [183, 0]
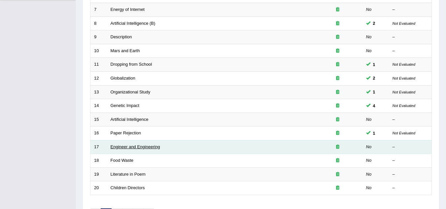
click at [133, 148] on link "Engineer and Engineering" at bounding box center [136, 146] width 50 height 5
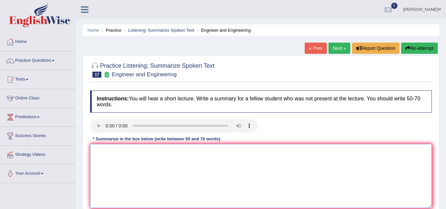
click at [131, 157] on textarea at bounding box center [261, 176] width 342 height 64
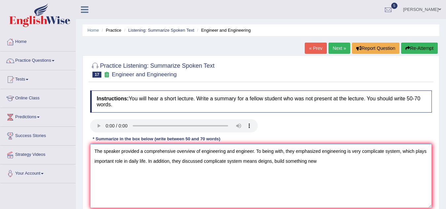
click at [326, 161] on textarea "The speaker provided a comprehensive overview of engineering and engineer. To b…" at bounding box center [261, 176] width 342 height 64
click at [368, 162] on textarea "The speaker provided a comprehensive overview of engineering and engineer. To b…" at bounding box center [261, 176] width 342 height 64
click at [395, 169] on textarea "The speaker provided a comprehensive overview of engineering and engineer. To b…" at bounding box center [261, 176] width 342 height 64
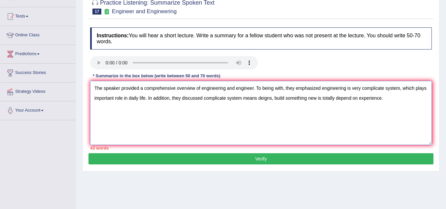
scroll to position [66, 0]
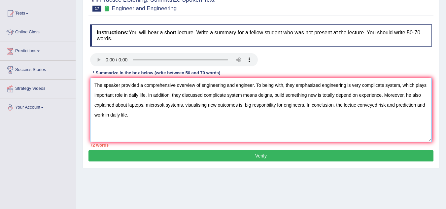
click at [395, 104] on textarea "The speaker provided a comprehensive overview of engineering and engineer. To b…" at bounding box center [261, 110] width 342 height 64
click at [138, 116] on textarea "The speaker provided a comprehensive overview of engineering and engineer. To b…" at bounding box center [261, 110] width 342 height 64
click at [113, 115] on textarea "The speaker provided a comprehensive overview of engineering and engineer. To b…" at bounding box center [261, 110] width 342 height 64
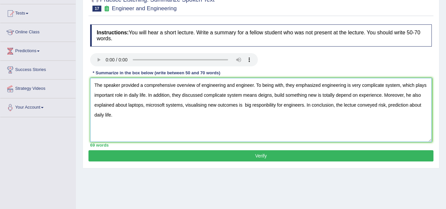
click at [430, 87] on textarea "The speaker provided a comprehensive overview of engineering and engineer. To b…" at bounding box center [261, 110] width 342 height 64
drag, startPoint x: 430, startPoint y: 87, endPoint x: 269, endPoint y: 116, distance: 163.7
click at [269, 116] on textarea "The speaker provided a comprehensive overview of engineering and engineer. To b…" at bounding box center [261, 110] width 342 height 64
click at [96, 95] on textarea "The speaker provided a comprehensive overview of engineering and engineer. To b…" at bounding box center [261, 110] width 342 height 64
click at [277, 97] on textarea "The speaker provided a comprehensive overview of engineering and engineer. To b…" at bounding box center [261, 110] width 342 height 64
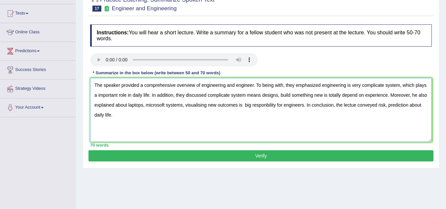
click at [242, 105] on textarea "The speaker provided a comprehensive overview of engineering and engineer. To b…" at bounding box center [261, 110] width 342 height 64
click at [279, 105] on textarea "The speaker provided a comprehensive overview of engineering and engineer. To b…" at bounding box center [261, 110] width 342 height 64
click at [362, 105] on textarea "The speaker provided a comprehensive overview of engineering and engineer. To b…" at bounding box center [261, 110] width 342 height 64
type textarea "The speaker provided a comprehensive overview of engineering and engineer. To b…"
click at [194, 155] on button "Verify" at bounding box center [260, 155] width 345 height 11
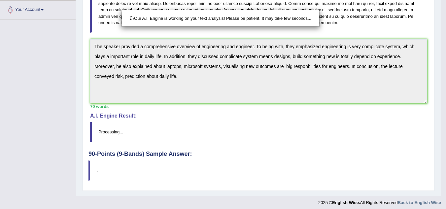
scroll to position [167, 0]
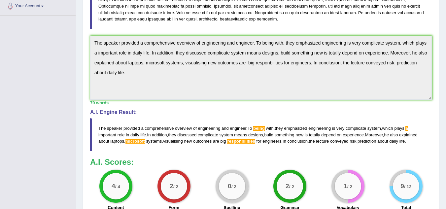
click at [394, 160] on h3 "A.I. Scores:" at bounding box center [261, 162] width 342 height 9
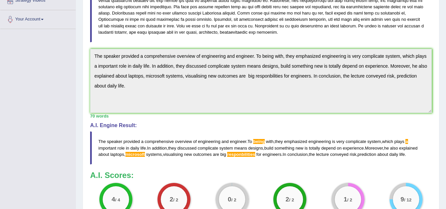
scroll to position [0, 0]
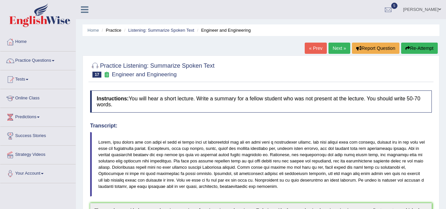
click at [420, 50] on button "Re-Attempt" at bounding box center [419, 48] width 37 height 11
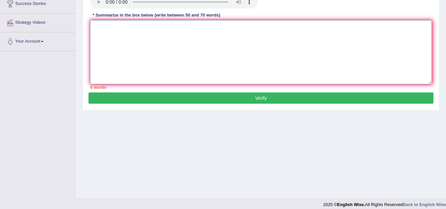
click at [281, 50] on textarea at bounding box center [261, 52] width 342 height 64
paste textarea "The speaker provided a comprehensive overview of engineering and engineer. To b…"
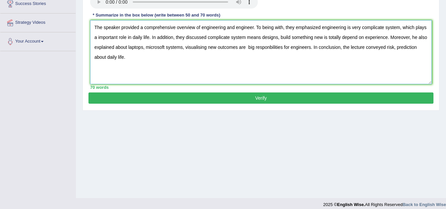
click at [269, 47] on textarea "The speaker provided a comprehensive overview of engineering and engineer. To b…" at bounding box center [261, 52] width 342 height 64
click at [148, 47] on textarea "The speaker provided a comprehensive overview of engineering and engineer. To b…" at bounding box center [261, 52] width 342 height 64
click at [274, 28] on textarea "The speaker provided a comprehensive overview of engineering and engineer. To b…" at bounding box center [261, 52] width 342 height 64
type textarea "The speaker provided a comprehensive overview of engineering and engineer. To b…"
click at [294, 97] on button "Verify" at bounding box center [260, 97] width 345 height 11
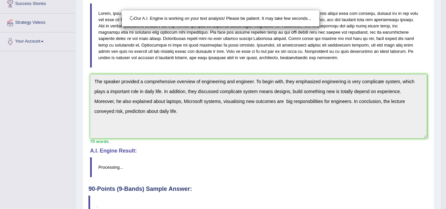
scroll to position [171, 0]
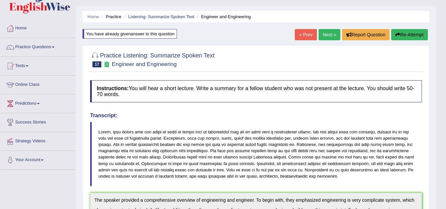
scroll to position [0, 0]
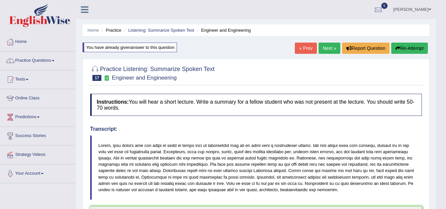
click at [416, 46] on button "Re-Attempt" at bounding box center [409, 48] width 37 height 11
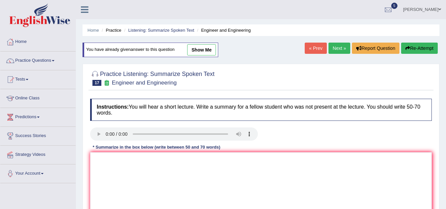
click at [337, 48] on link "Next »" at bounding box center [339, 48] width 22 height 11
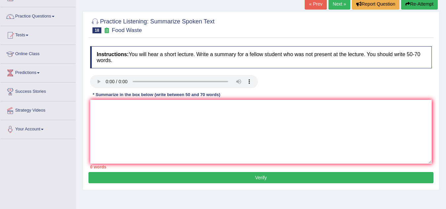
scroll to position [53, 0]
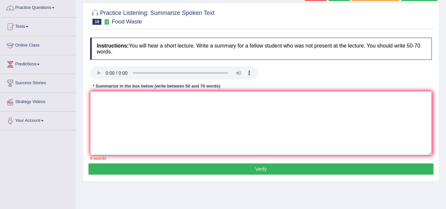
click at [110, 96] on textarea at bounding box center [261, 123] width 342 height 64
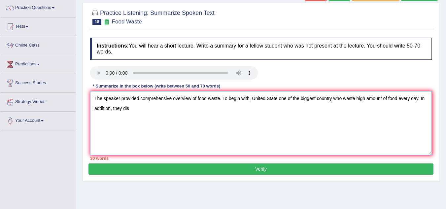
click at [252, 98] on textarea "The speaker provided comprehensive overview of food waste. To begin with, Unite…" at bounding box center [261, 123] width 342 height 64
click at [196, 115] on textarea "The speaker provided comprehensive overview of food waste. To begin with, they …" at bounding box center [261, 123] width 342 height 64
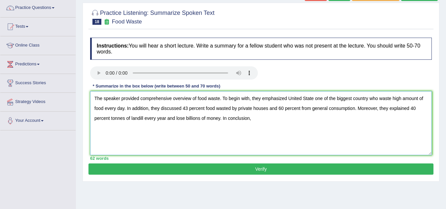
click at [354, 108] on textarea "The speaker provided comprehensive overview of food waste. To begin with, they …" at bounding box center [261, 123] width 342 height 64
click at [309, 117] on textarea "The speaker provided comprehensive overview of food waste. To begin with, they …" at bounding box center [261, 123] width 342 height 64
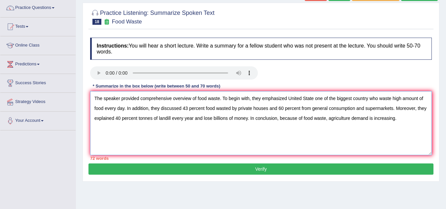
click at [208, 118] on textarea "The speaker provided comprehensive overview of food waste. To begin with, they …" at bounding box center [261, 123] width 342 height 64
click at [183, 109] on textarea "The speaker provided comprehensive overview of food waste. To begin with, they …" at bounding box center [261, 123] width 342 height 64
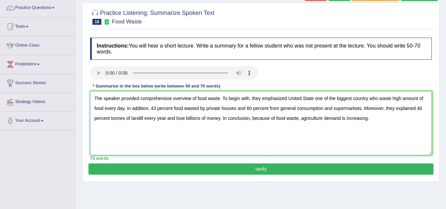
type textarea "The speaker provided comprehensive overview of food waste. To begin with, they …"
click at [313, 169] on button "Verify" at bounding box center [260, 168] width 345 height 11
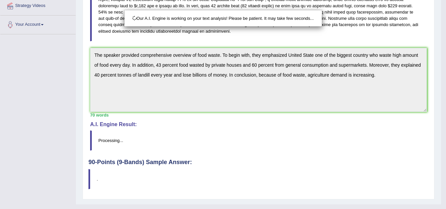
scroll to position [161, 0]
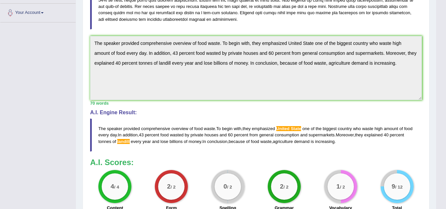
click at [380, 142] on blockquote "The speaker provided comprehensive overview of food waste . To begin with , the…" at bounding box center [256, 134] width 332 height 33
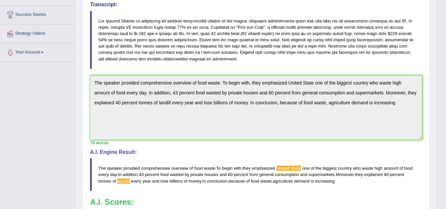
scroll to position [0, 0]
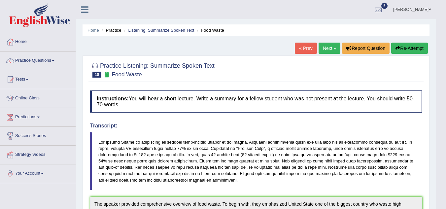
click at [405, 50] on button "Re-Attempt" at bounding box center [409, 48] width 37 height 11
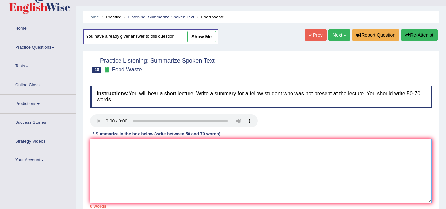
click at [286, 144] on textarea at bounding box center [261, 171] width 342 height 64
paste textarea "The speaker provided comprehensive overview of food waste. To begin with, they …"
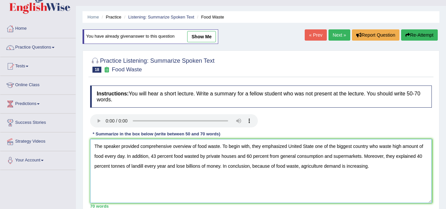
click at [143, 166] on textarea "The speaker provided comprehensive overview of food waste. To begin with, they …" at bounding box center [261, 171] width 342 height 64
click at [313, 146] on textarea "The speaker provided comprehensive overview of food waste. To begin with, they …" at bounding box center [261, 171] width 342 height 64
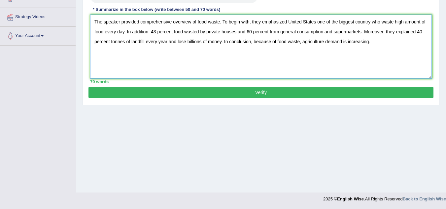
type textarea "The speaker provided comprehensive overview of food waste. To begin with, they …"
click at [306, 97] on button "Verify" at bounding box center [260, 92] width 345 height 11
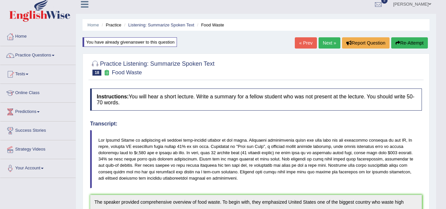
scroll to position [0, 0]
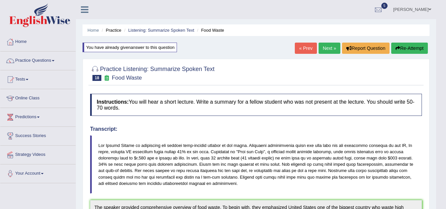
click at [327, 49] on link "Next »" at bounding box center [330, 48] width 22 height 11
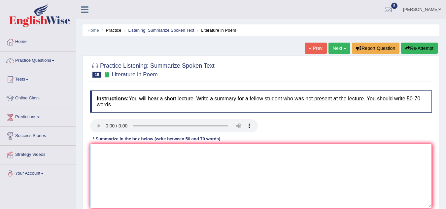
click at [126, 155] on textarea at bounding box center [261, 176] width 342 height 64
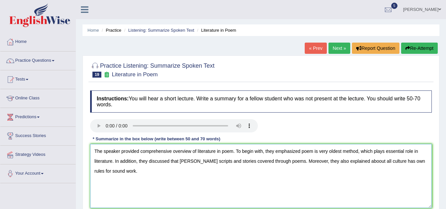
click at [283, 160] on textarea "The speaker provided comprehensive overview of literature in poem. To begin wit…" at bounding box center [261, 176] width 342 height 64
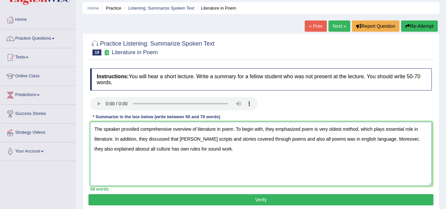
scroll to position [26, 0]
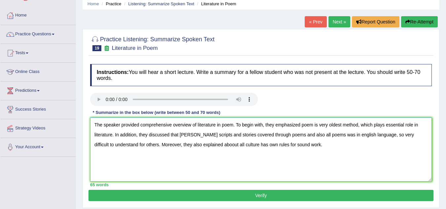
click at [319, 152] on textarea "The speaker provided comprehensive overview of literature in poem. To begin wit…" at bounding box center [261, 150] width 342 height 64
click at [344, 146] on textarea "The speaker provided comprehensive overview of literature in poem. To begin wit…" at bounding box center [261, 150] width 342 height 64
click at [353, 147] on textarea "The speaker provided comprehensive overview of literature in poem. To begin wit…" at bounding box center [261, 150] width 342 height 64
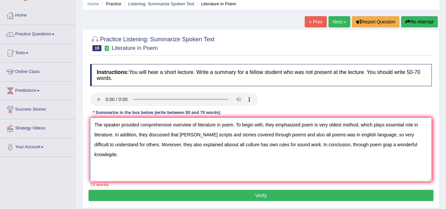
click at [309, 133] on textarea "The speaker provided comprehensive overview of literature in poem. To begin wit…" at bounding box center [261, 150] width 342 height 64
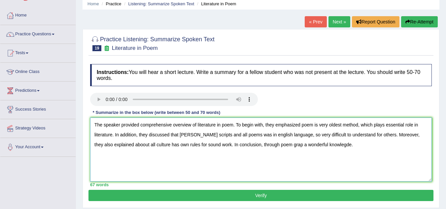
click at [124, 144] on textarea "The speaker provided comprehensive overview of literature in poem. To begin wit…" at bounding box center [261, 150] width 342 height 64
click at [178, 144] on textarea "The speaker provided comprehensive overview of literature in poem. To begin wit…" at bounding box center [261, 150] width 342 height 64
click at [359, 144] on textarea "The speaker provided comprehensive overview of literature in poem. To begin wit…" at bounding box center [261, 150] width 342 height 64
click at [287, 143] on textarea "The speaker provided comprehensive overview of literature in poem. To begin wit…" at bounding box center [261, 150] width 342 height 64
click at [282, 143] on textarea "The speaker provided comprehensive overview of literature in poem. To begin wit…" at bounding box center [261, 150] width 342 height 64
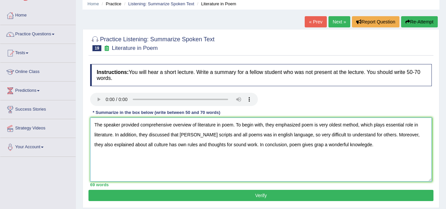
click at [305, 146] on textarea "The speaker provided comprehensive overview of literature in poem. To begin wit…" at bounding box center [261, 150] width 342 height 64
click at [338, 144] on textarea "The speaker provided comprehensive overview of literature in poem. To begin wit…" at bounding box center [261, 150] width 342 height 64
click at [327, 155] on textarea "The speaker provided comprehensive overview of literature in poem. To begin wit…" at bounding box center [261, 150] width 342 height 64
click at [323, 132] on textarea "The speaker provided comprehensive overview of literature in poem. To begin wit…" at bounding box center [261, 150] width 342 height 64
type textarea "The speaker provided comprehensive overview of literature in poem. To begin wit…"
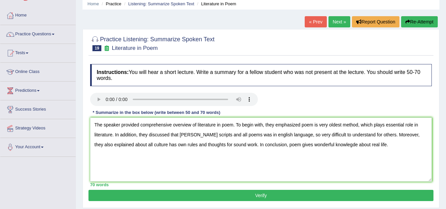
click at [282, 192] on button "Verify" at bounding box center [260, 195] width 345 height 11
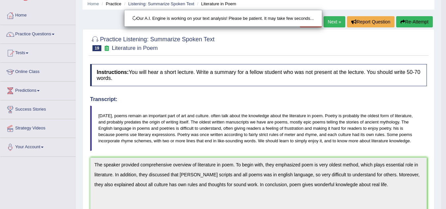
scroll to position [148, 0]
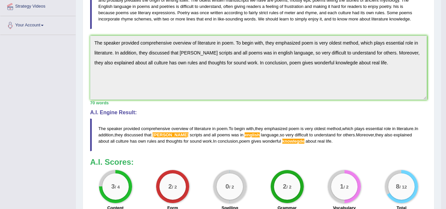
click at [73, 45] on div "Toggle navigation Home Practice Questions Speaking Practice Read Aloud Repeat S…" at bounding box center [220, 62] width 441 height 421
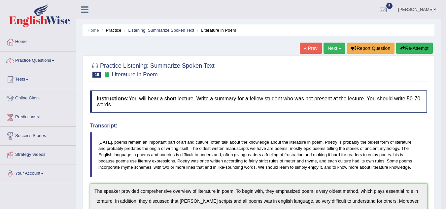
click at [419, 51] on button "Re-Attempt" at bounding box center [414, 48] width 37 height 11
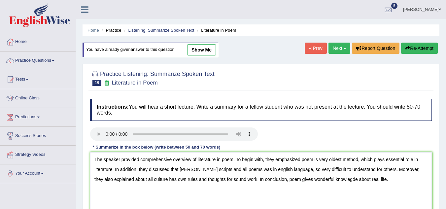
click at [197, 168] on textarea "The speaker provided comprehensive overview of literature in poem. To begin wit…" at bounding box center [261, 184] width 342 height 64
click at [259, 170] on textarea "The speaker provided comprehensive overview of literature in poem. To begin wit…" at bounding box center [261, 184] width 342 height 64
click at [336, 179] on textarea "The speaker provided comprehensive overview of literature in poem. To begin wit…" at bounding box center [261, 184] width 342 height 64
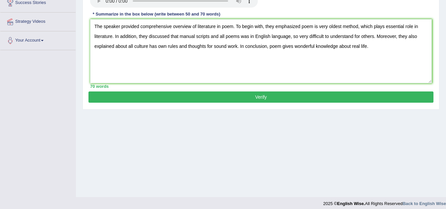
scroll to position [138, 0]
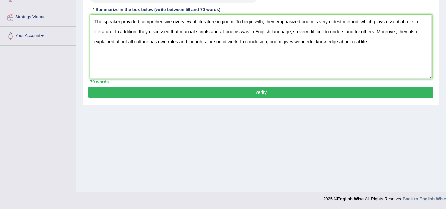
type textarea "The speaker provided comprehensive overview of literature in poem. To begin wit…"
click at [294, 91] on button "Verify" at bounding box center [260, 92] width 345 height 11
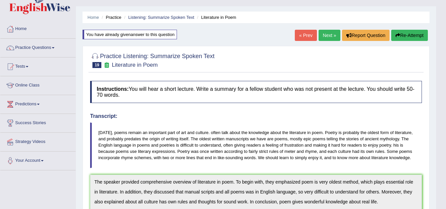
scroll to position [0, 0]
